Goal: Find specific page/section: Find specific page/section

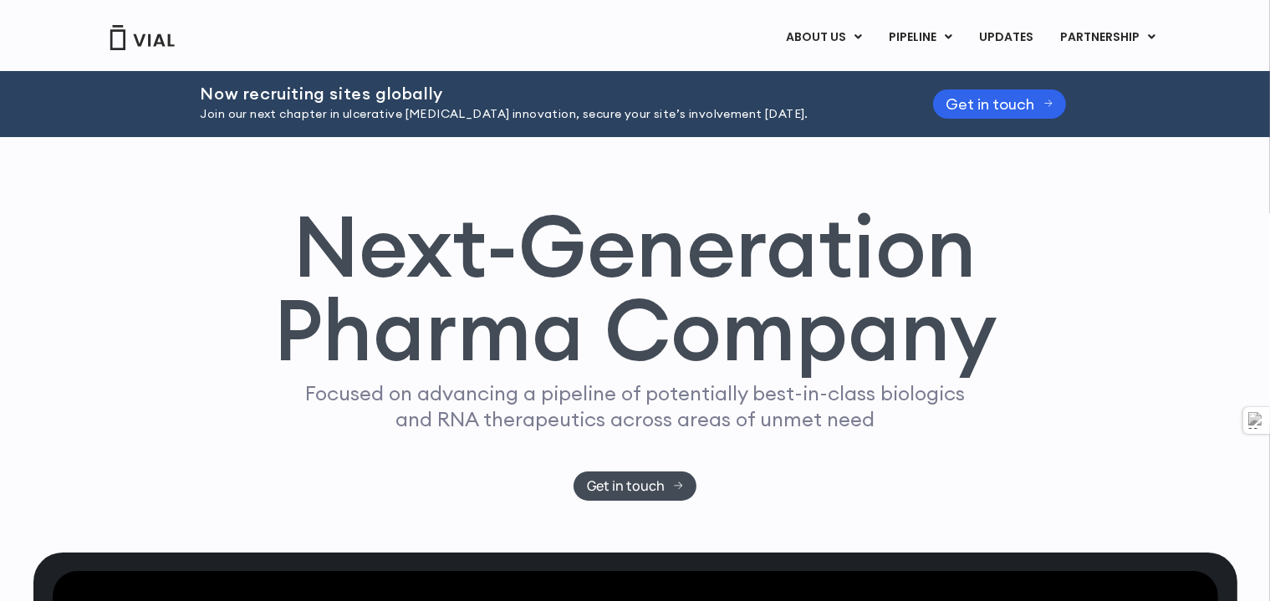
click at [829, 109] on link "CAREERS" at bounding box center [852, 104] width 146 height 26
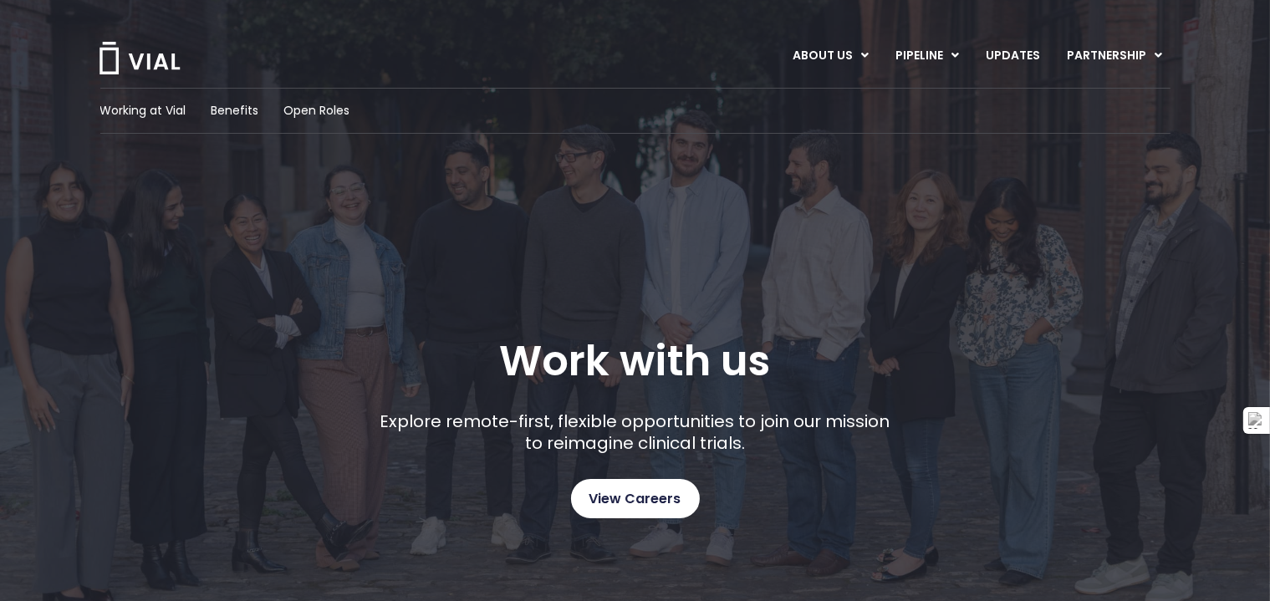
click at [666, 491] on span "View Careers" at bounding box center [635, 499] width 92 height 22
